Goal: Information Seeking & Learning: Learn about a topic

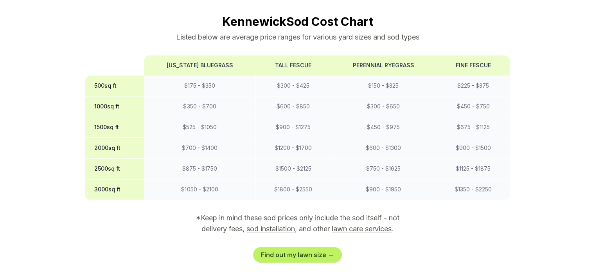
scroll to position [665, 0]
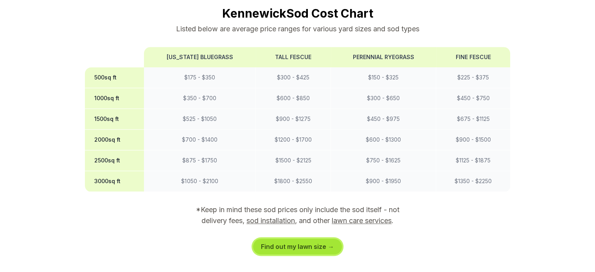
click at [321, 239] on link "Find out my lawn size →" at bounding box center [297, 247] width 89 height 16
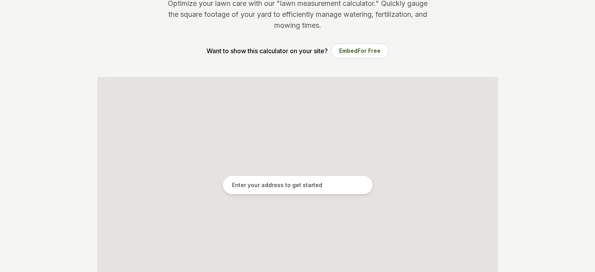
scroll to position [93, 0]
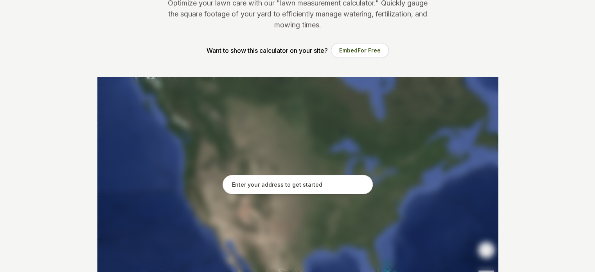
click at [253, 184] on input "text" at bounding box center [298, 185] width 150 height 20
click at [404, 54] on section "Lawn Size Calculator Optimize your lawn care with our "lawn measurement calcula…" at bounding box center [297, 8] width 425 height 137
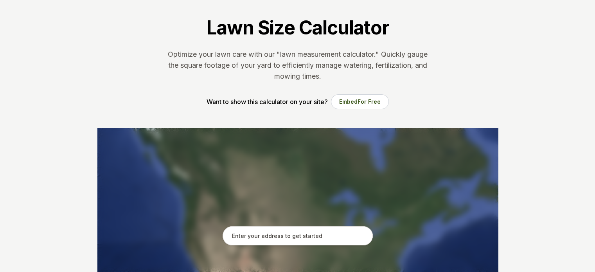
scroll to position [0, 0]
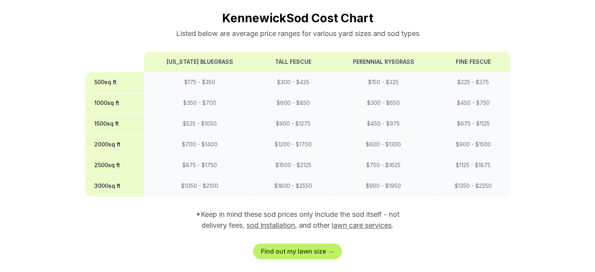
scroll to position [665, 0]
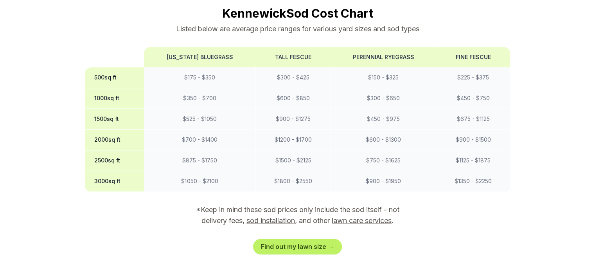
click at [267, 216] on link "sod installation" at bounding box center [270, 220] width 48 height 8
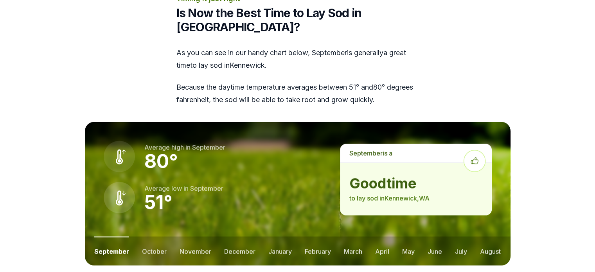
scroll to position [993, 0]
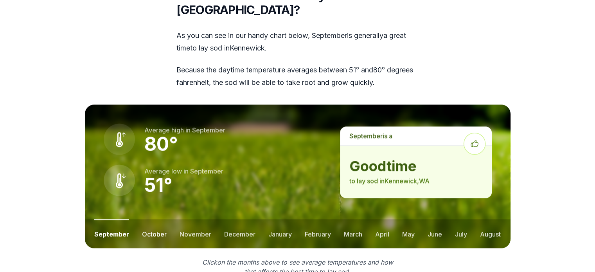
click at [156, 219] on button "october" at bounding box center [154, 233] width 25 height 29
click at [192, 219] on button "november" at bounding box center [195, 233] width 32 height 29
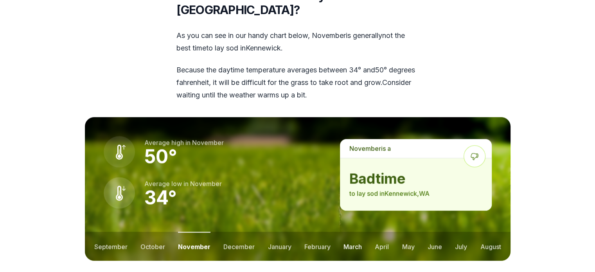
click at [354, 232] on button "march" at bounding box center [352, 246] width 18 height 29
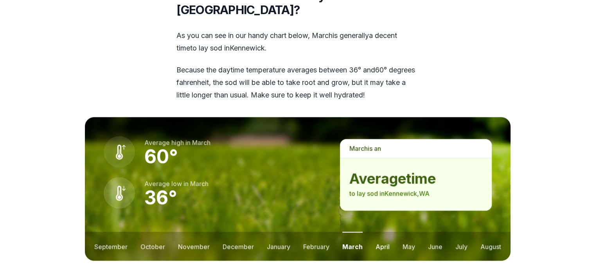
click at [379, 232] on button "april" at bounding box center [382, 246] width 14 height 29
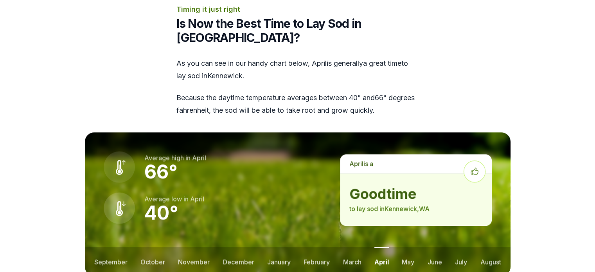
scroll to position [954, 0]
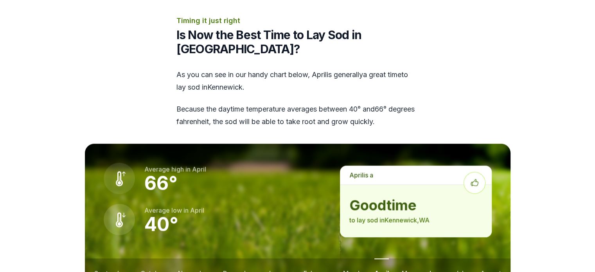
click at [431, 258] on button "june" at bounding box center [434, 272] width 14 height 29
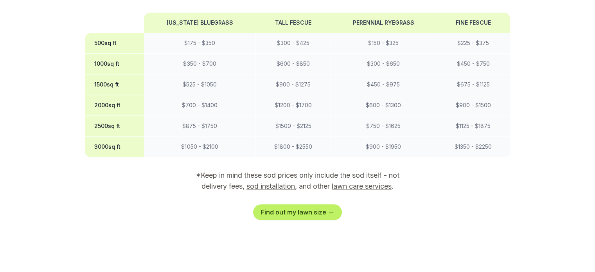
scroll to position [680, 0]
